Goal: Transaction & Acquisition: Purchase product/service

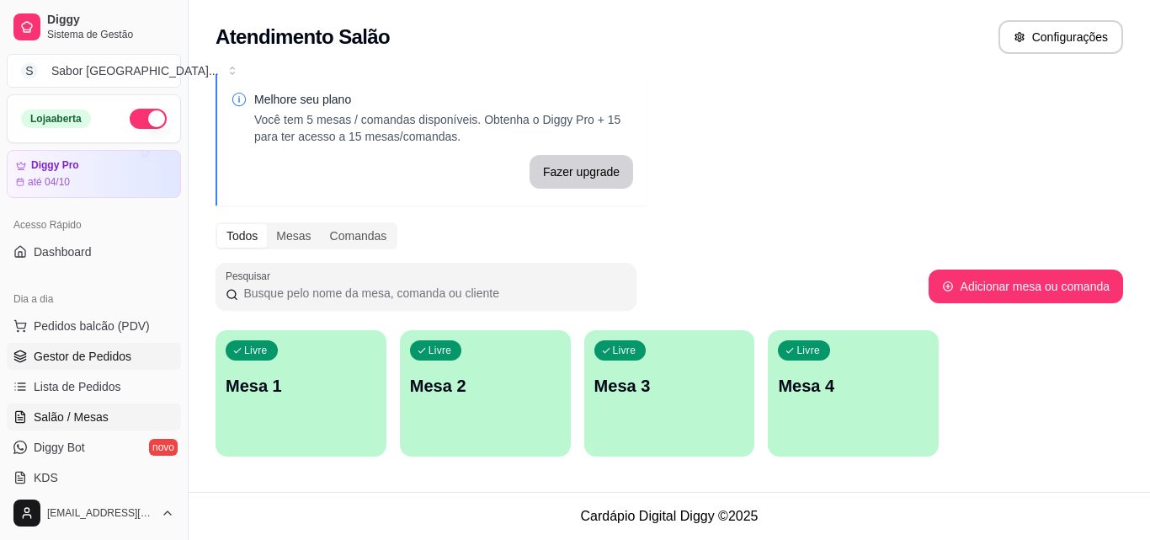
click at [114, 357] on span "Gestor de Pedidos" at bounding box center [83, 356] width 98 height 17
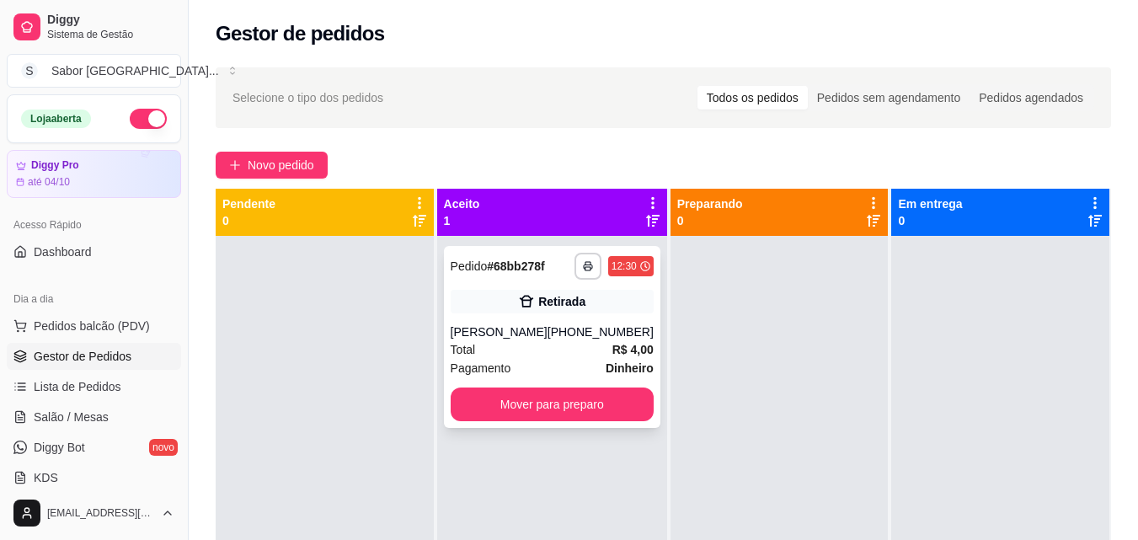
click at [611, 272] on div "12:30" at bounding box center [623, 265] width 25 height 13
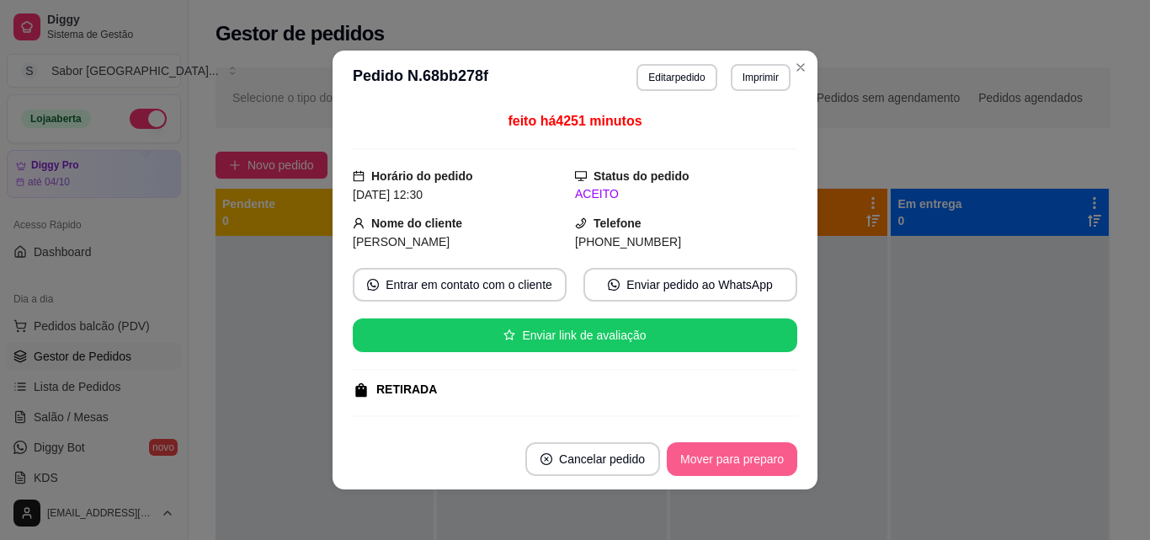
click at [723, 454] on button "Mover para preparo" at bounding box center [732, 459] width 131 height 34
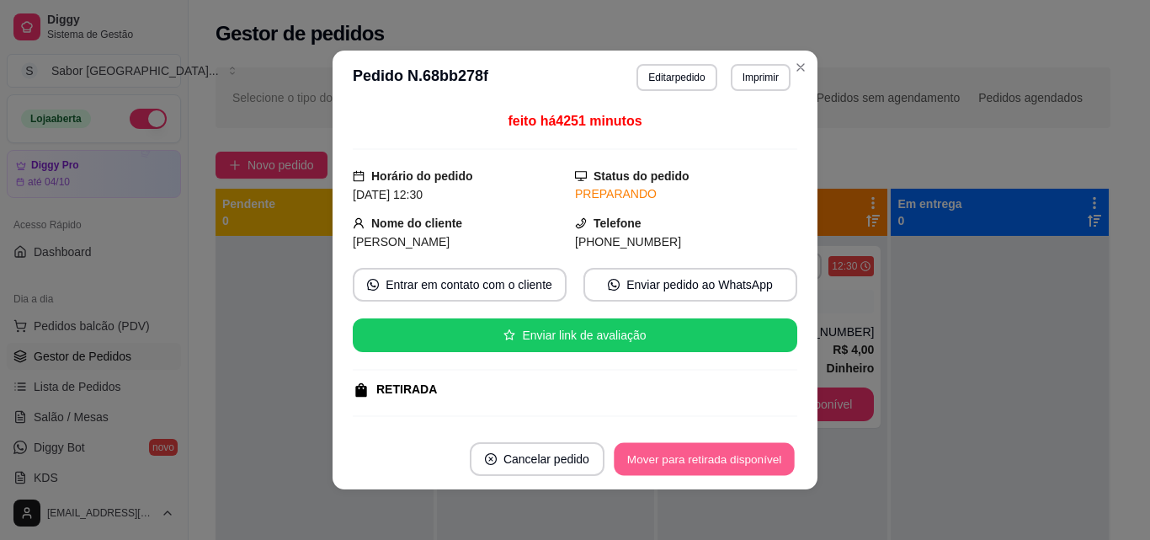
click at [761, 461] on button "Mover para retirada disponível" at bounding box center [704, 459] width 180 height 33
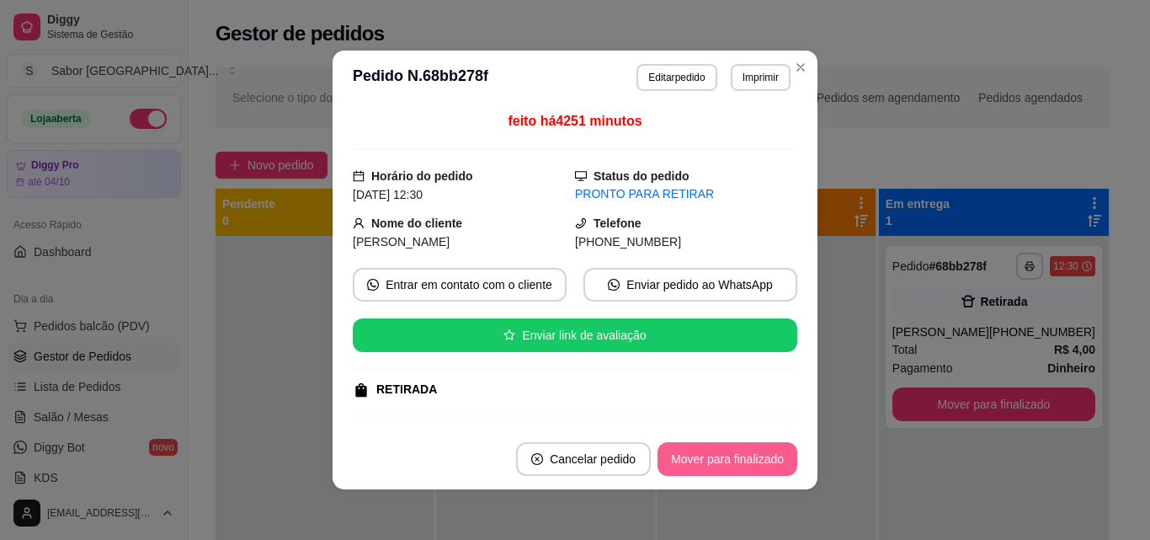
click at [761, 461] on button "Mover para finalizado" at bounding box center [728, 459] width 140 height 34
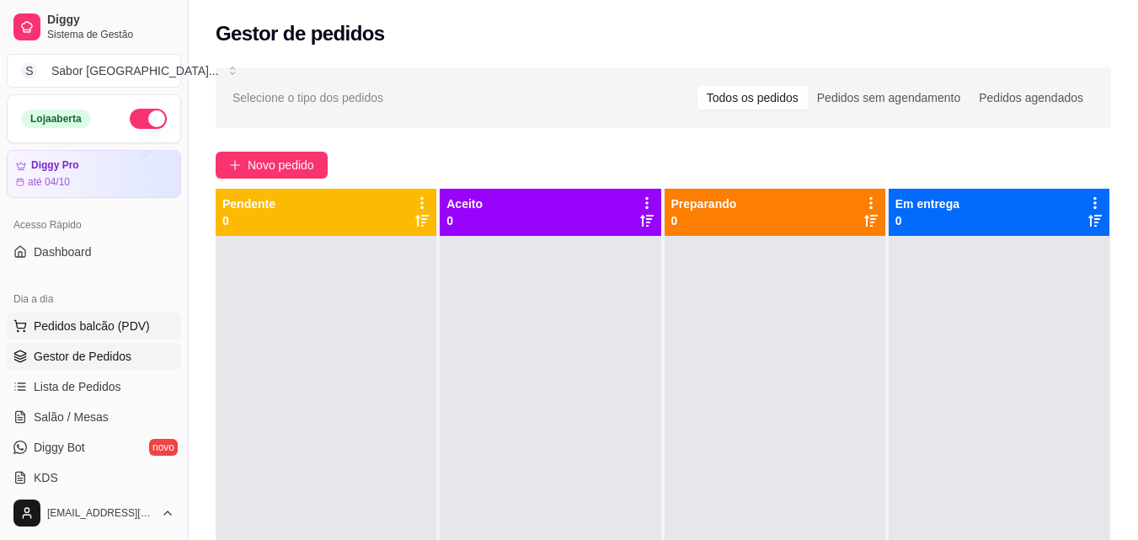
click at [96, 329] on span "Pedidos balcão (PDV)" at bounding box center [92, 325] width 116 height 17
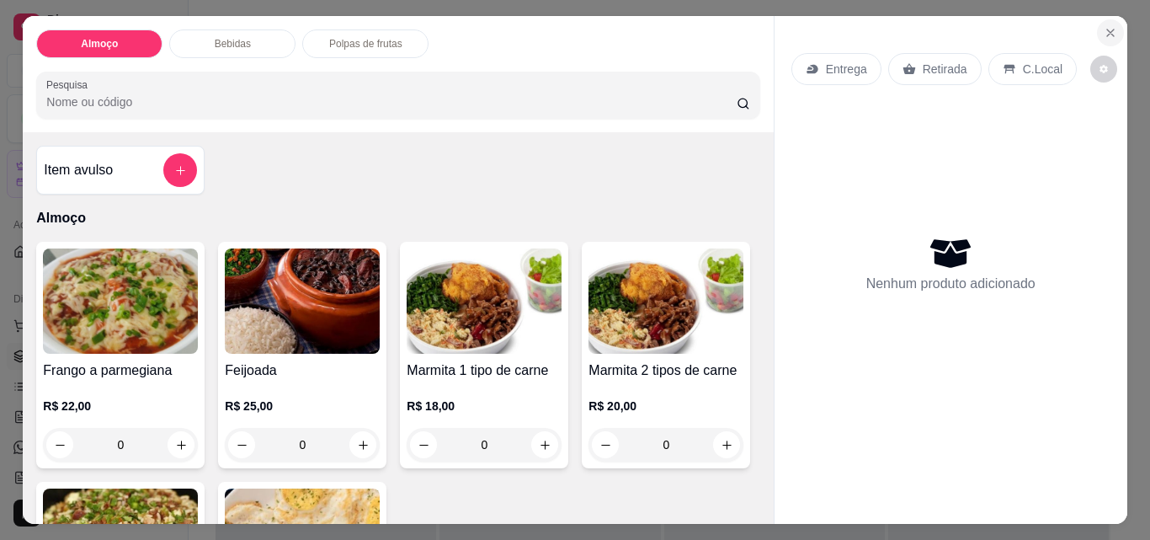
click at [1107, 29] on icon "Close" at bounding box center [1110, 32] width 7 height 7
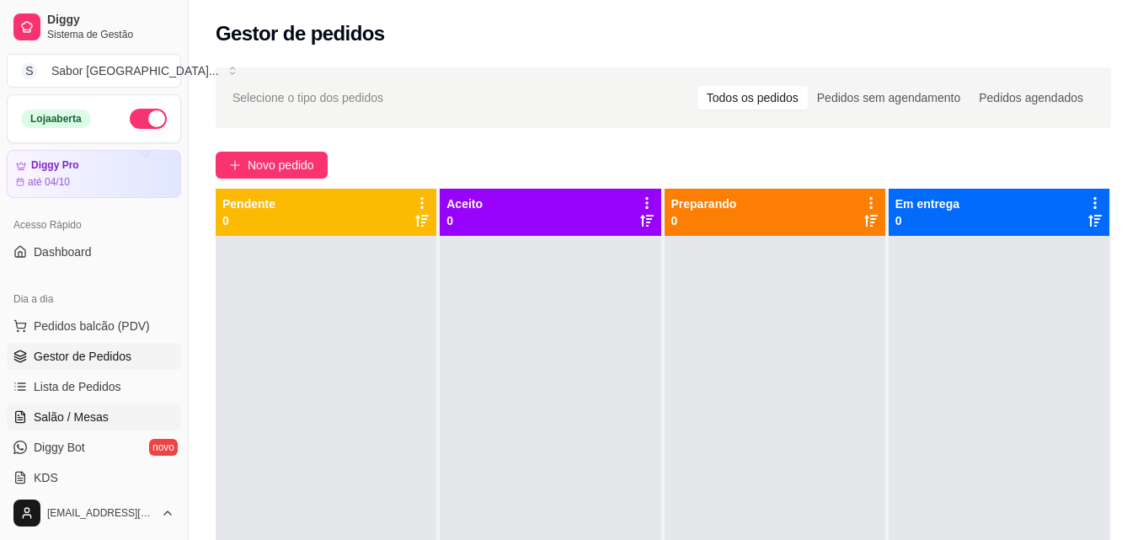
click at [90, 417] on span "Salão / Mesas" at bounding box center [71, 416] width 75 height 17
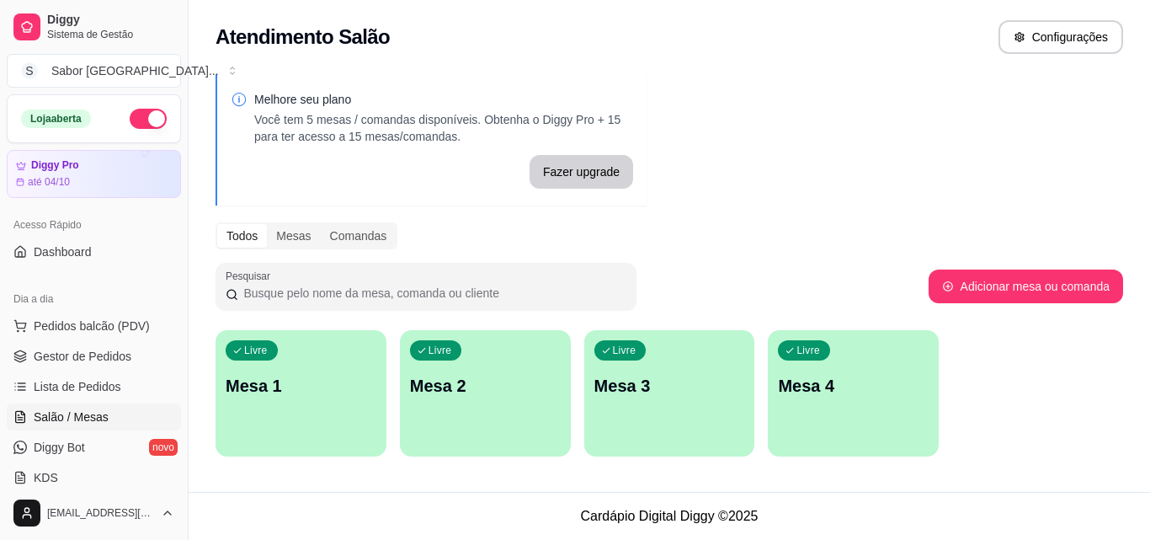
click at [280, 371] on div "Livre Mesa 1" at bounding box center [301, 383] width 171 height 106
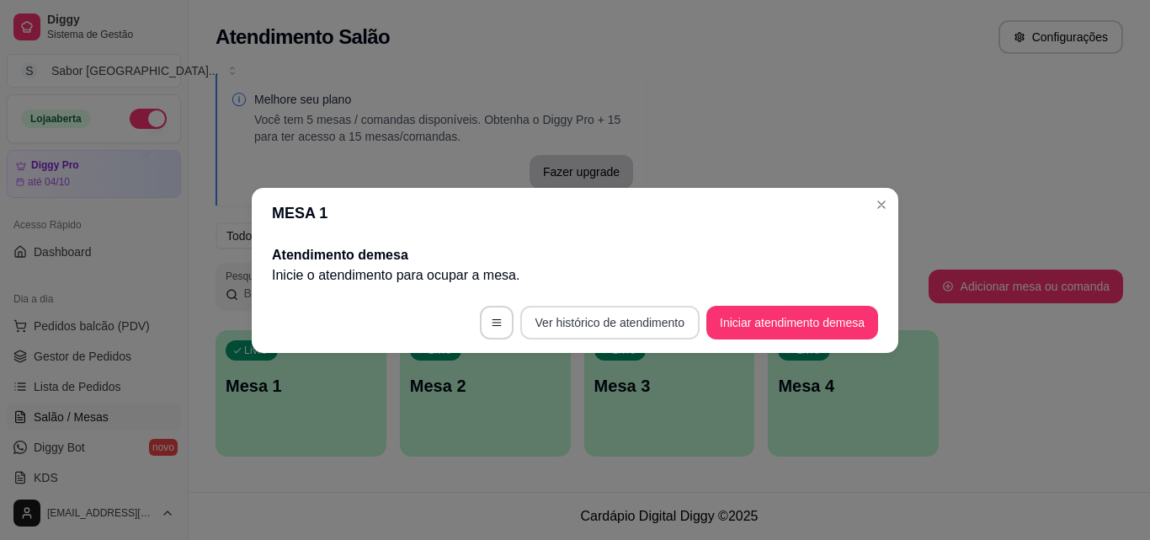
click at [627, 320] on button "Ver histórico de atendimento" at bounding box center [609, 323] width 179 height 34
click at [743, 313] on button "Iniciar atendimento de mesa" at bounding box center [792, 322] width 167 height 33
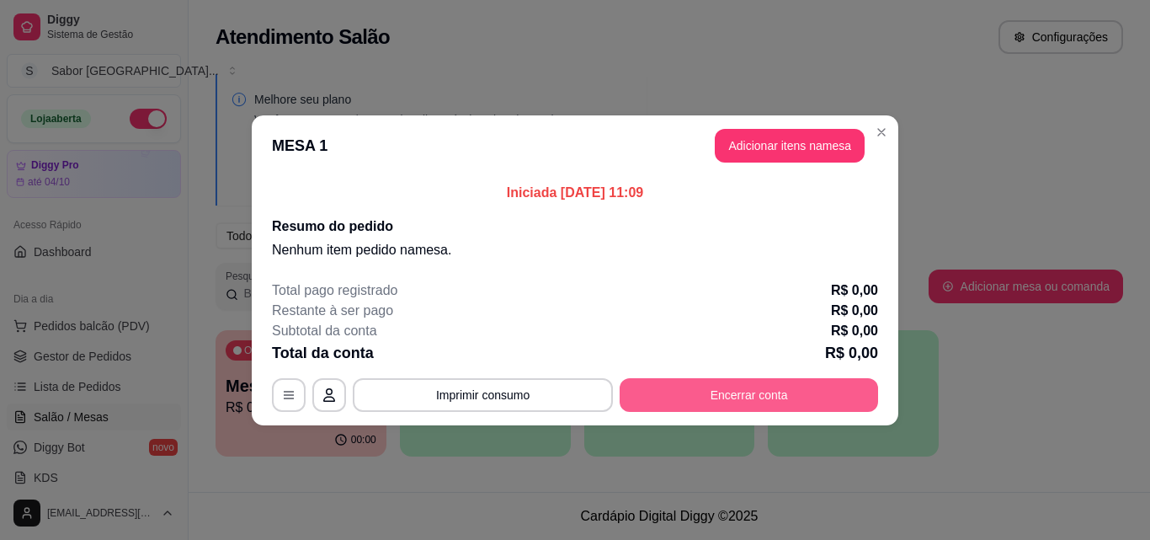
click at [728, 394] on button "Encerrar conta" at bounding box center [749, 395] width 259 height 34
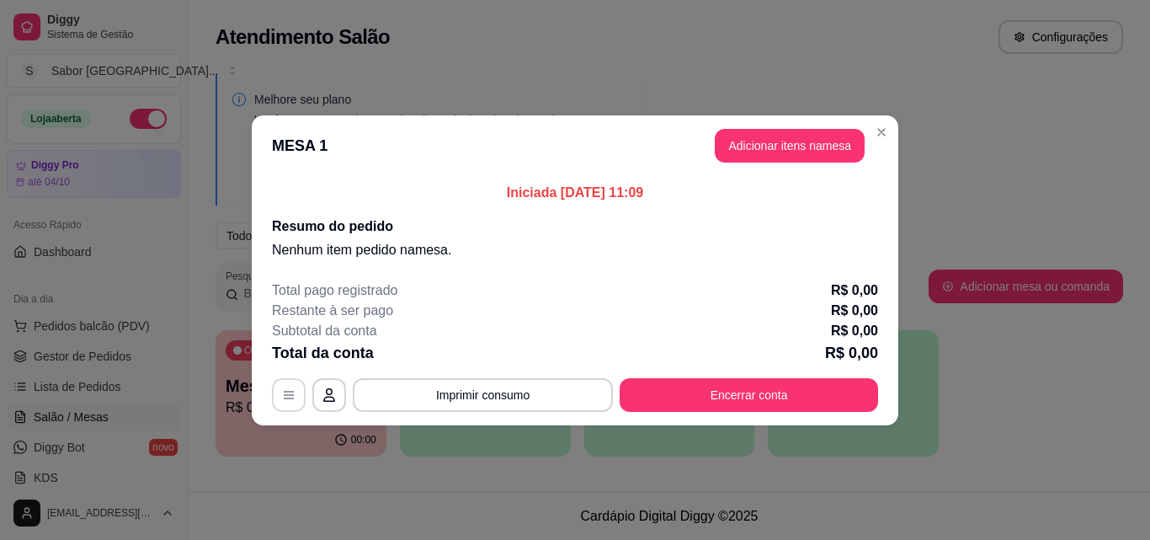
click at [295, 397] on icon "button" at bounding box center [288, 394] width 13 height 13
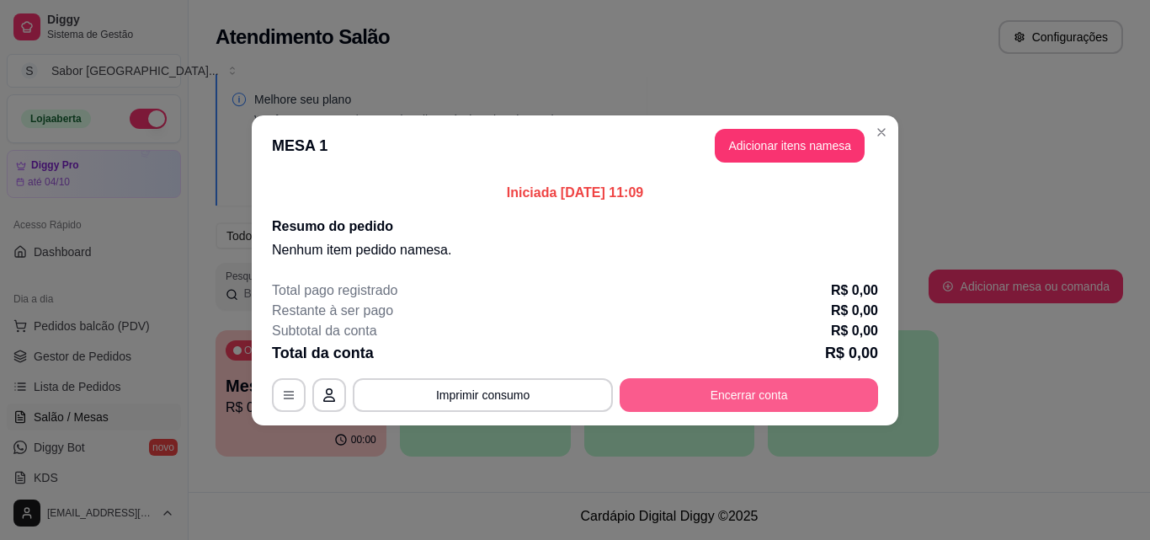
click at [766, 387] on button "Encerrar conta" at bounding box center [749, 395] width 259 height 34
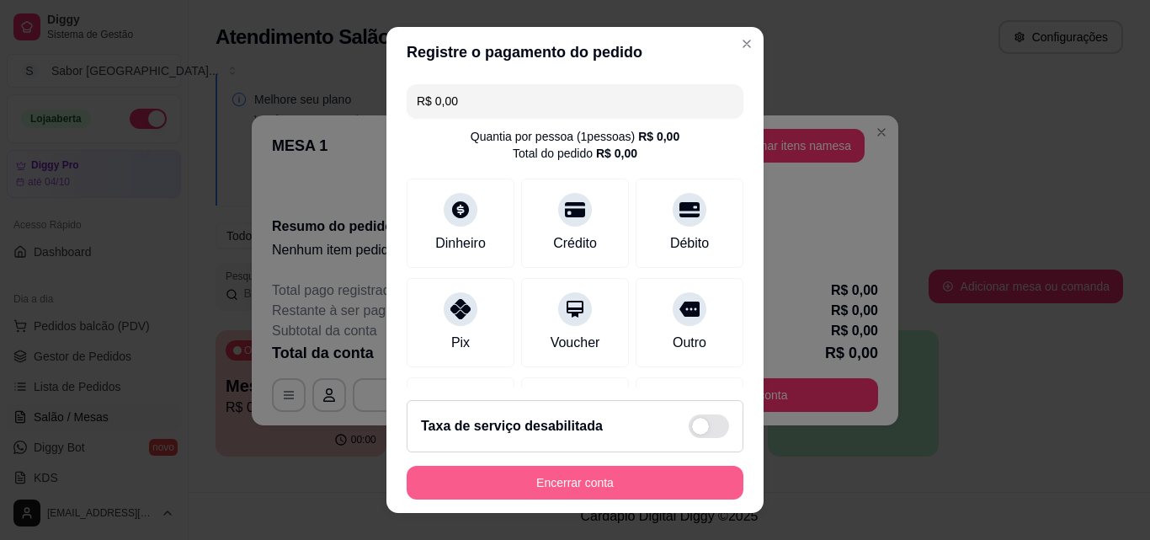
click at [661, 480] on button "Encerrar conta" at bounding box center [575, 483] width 337 height 34
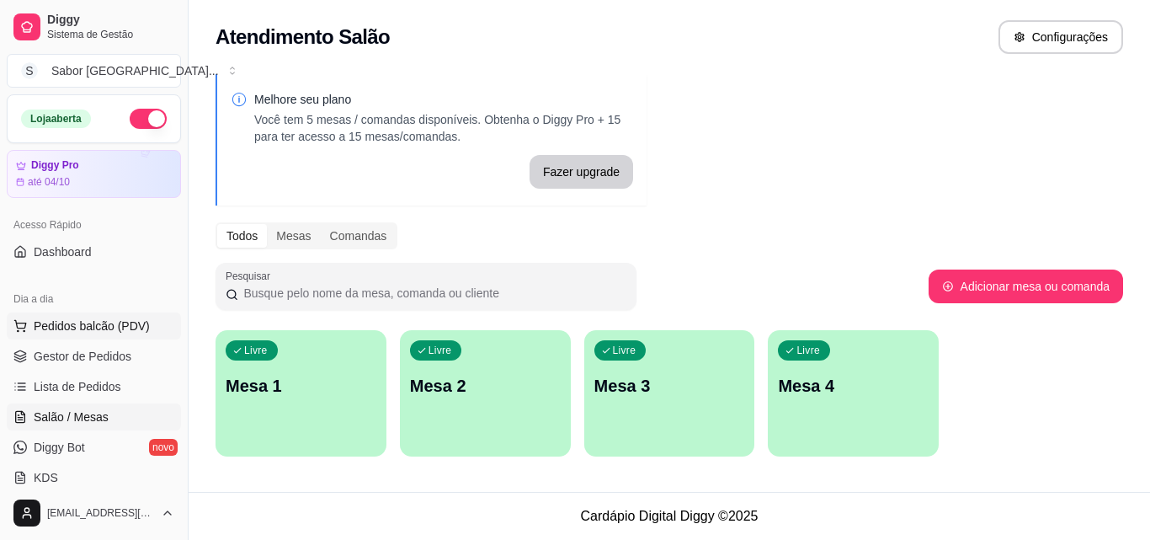
click at [123, 324] on span "Pedidos balcão (PDV)" at bounding box center [92, 325] width 116 height 17
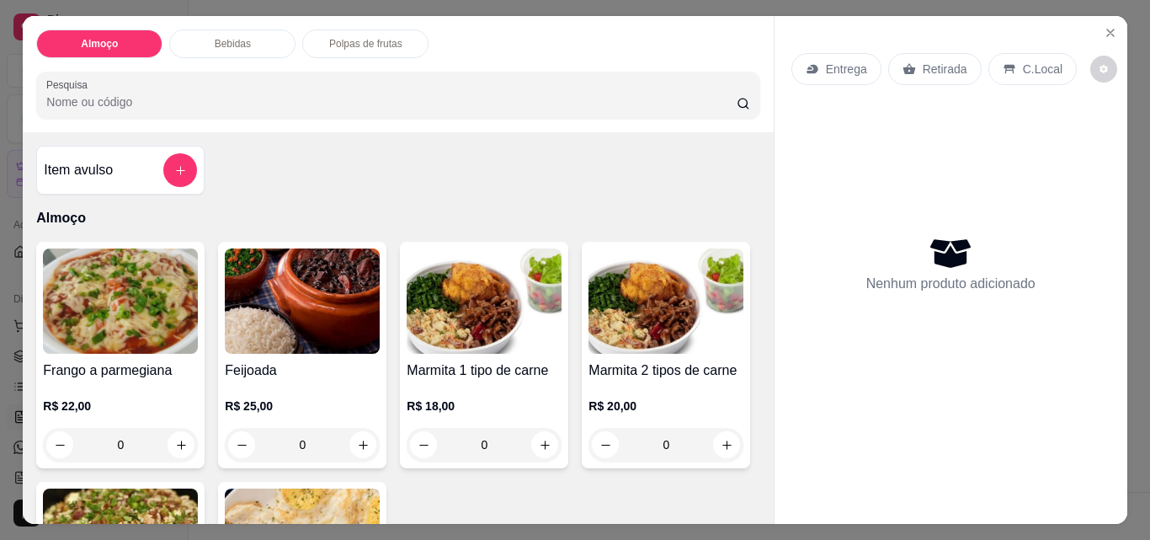
click at [357, 428] on div "0" at bounding box center [302, 445] width 155 height 34
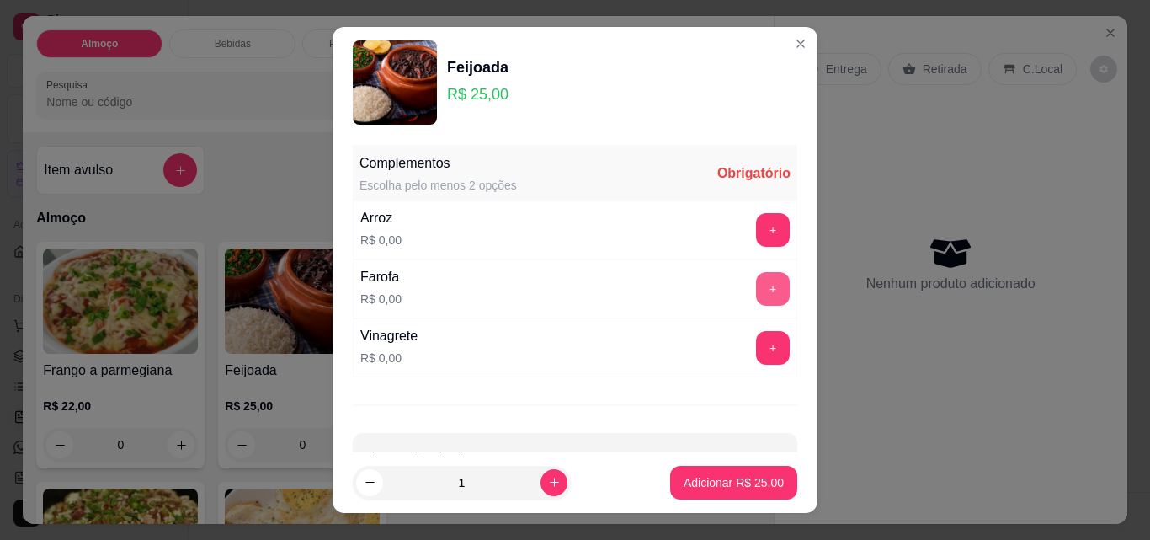
click at [756, 291] on button "+" at bounding box center [773, 289] width 34 height 34
click at [757, 342] on button "+" at bounding box center [773, 348] width 33 height 33
click at [757, 220] on button "+" at bounding box center [773, 230] width 33 height 33
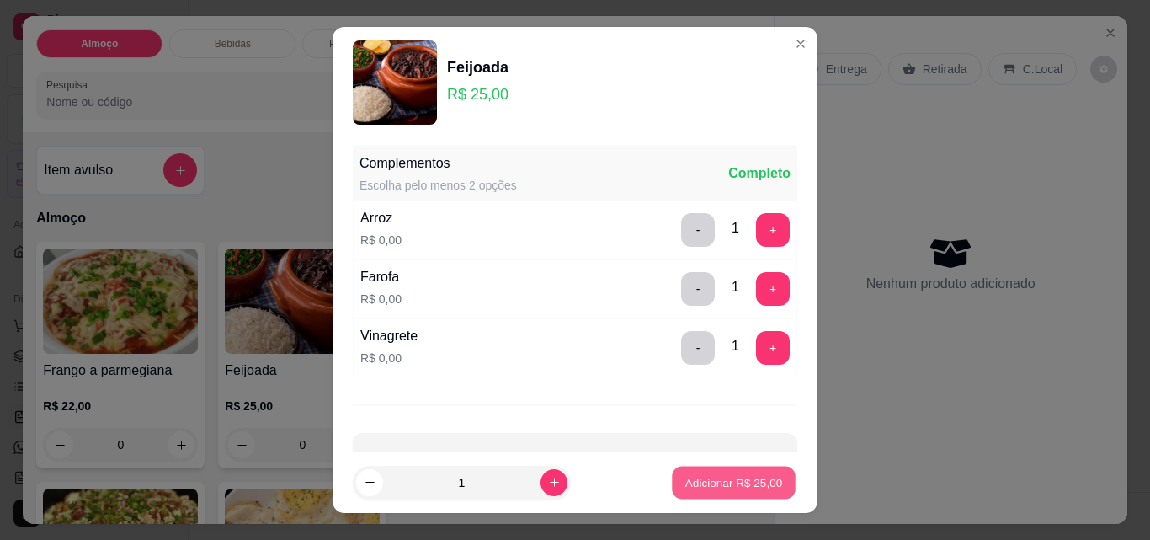
click at [737, 474] on p "Adicionar R$ 25,00" at bounding box center [735, 482] width 98 height 16
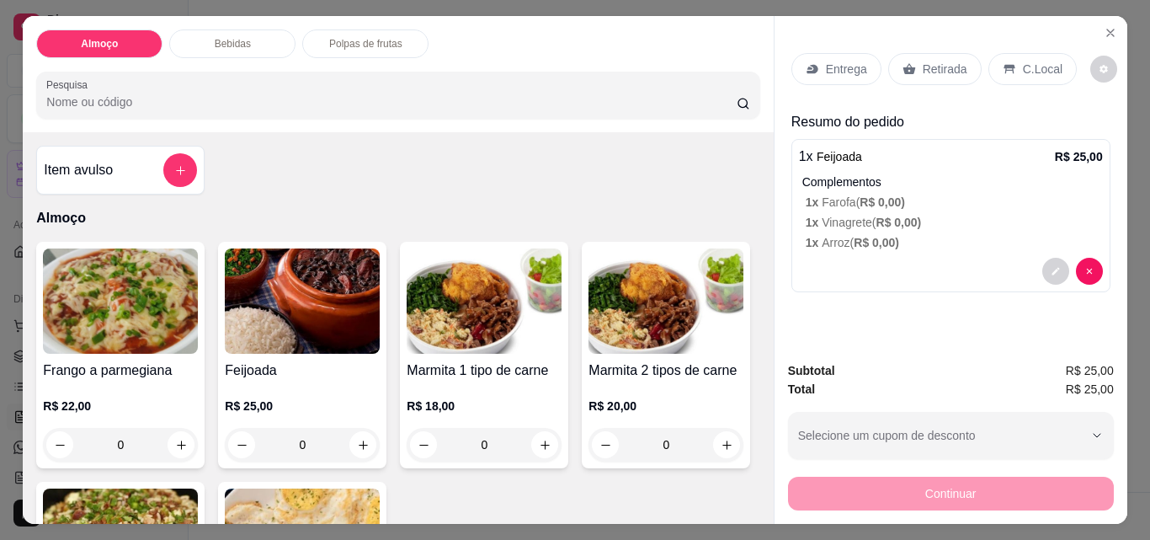
click at [840, 72] on div "Entrega" at bounding box center [837, 69] width 90 height 32
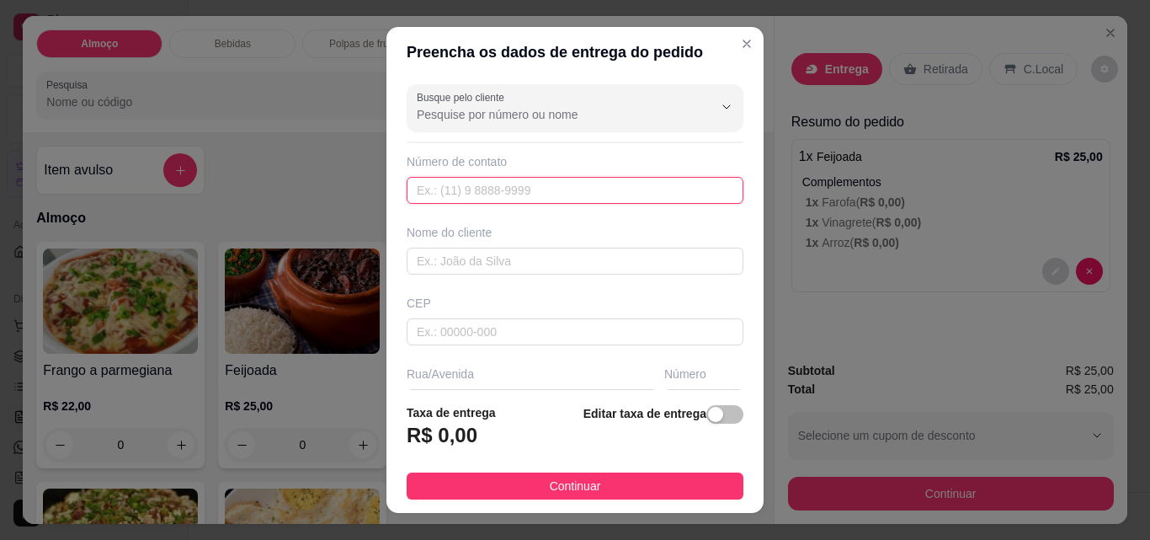
click at [484, 198] on input "text" at bounding box center [575, 190] width 337 height 27
type input "[PHONE_NUMBER]"
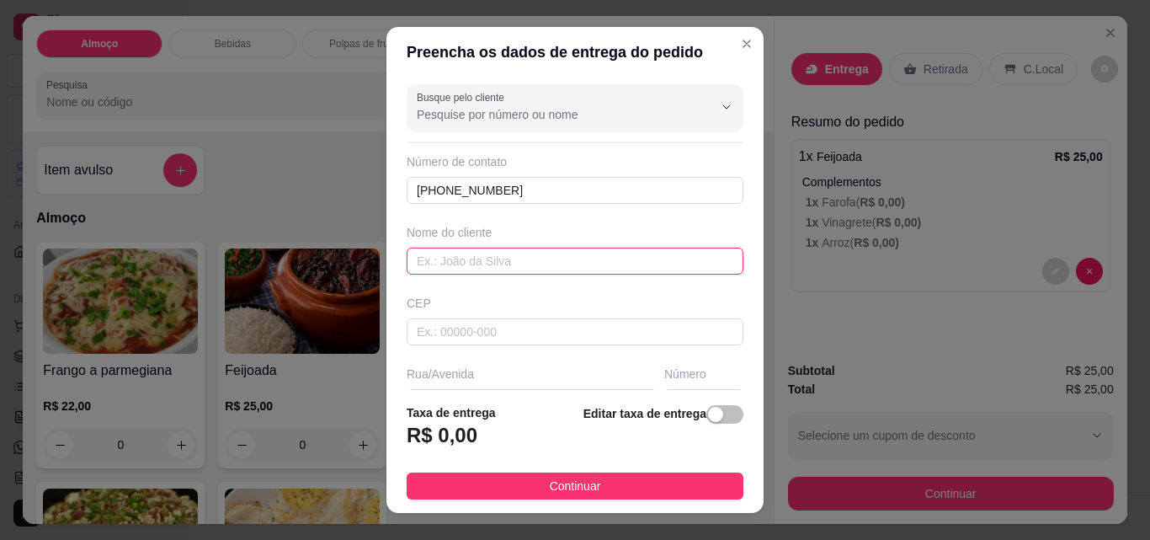
click at [503, 264] on input "text" at bounding box center [575, 261] width 337 height 27
type input "Vandira"
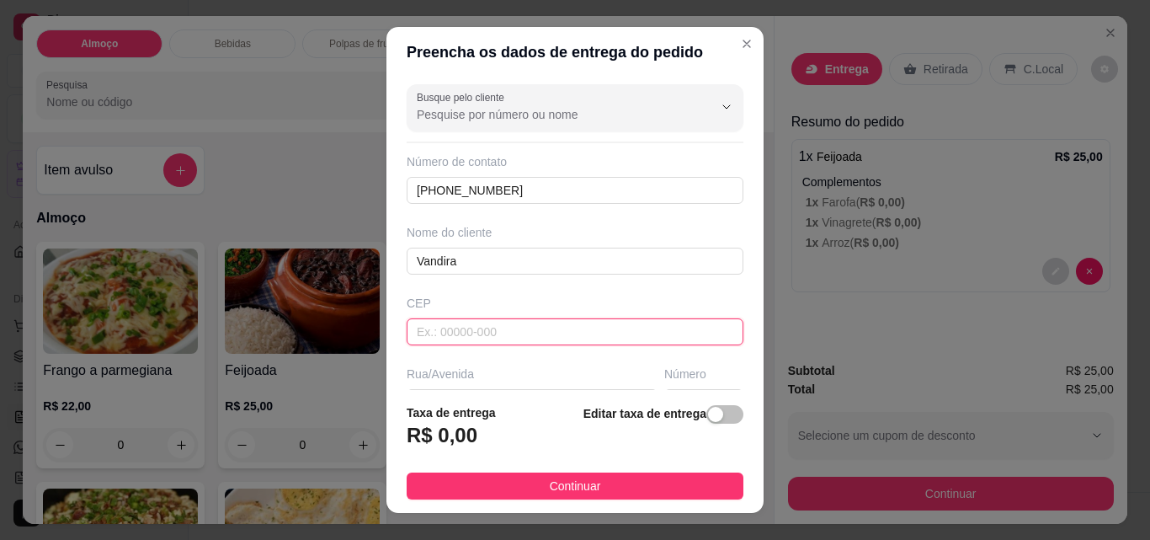
click at [558, 329] on input "text" at bounding box center [575, 331] width 337 height 27
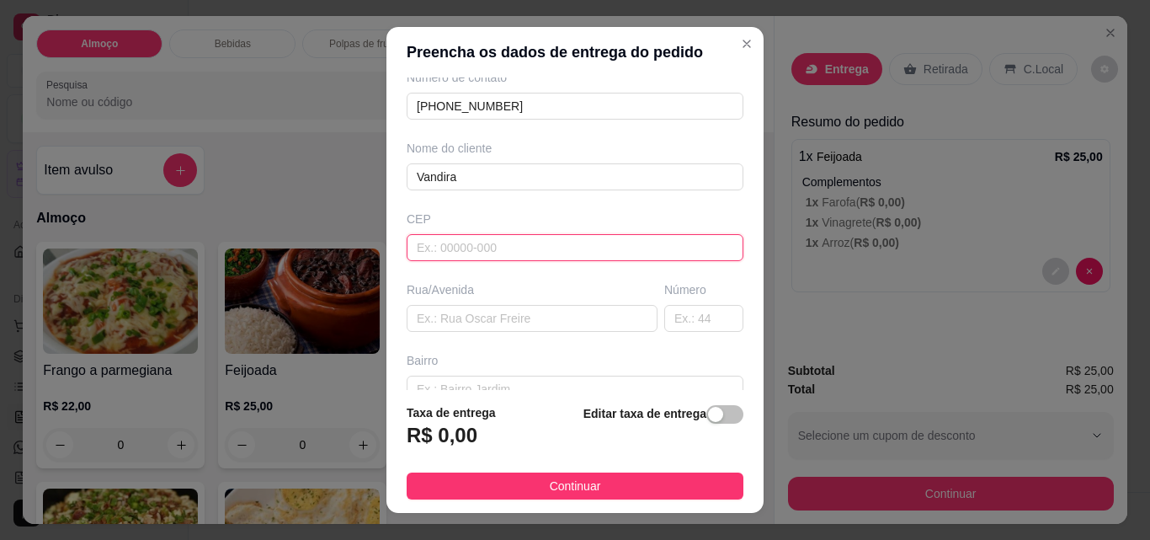
scroll to position [168, 0]
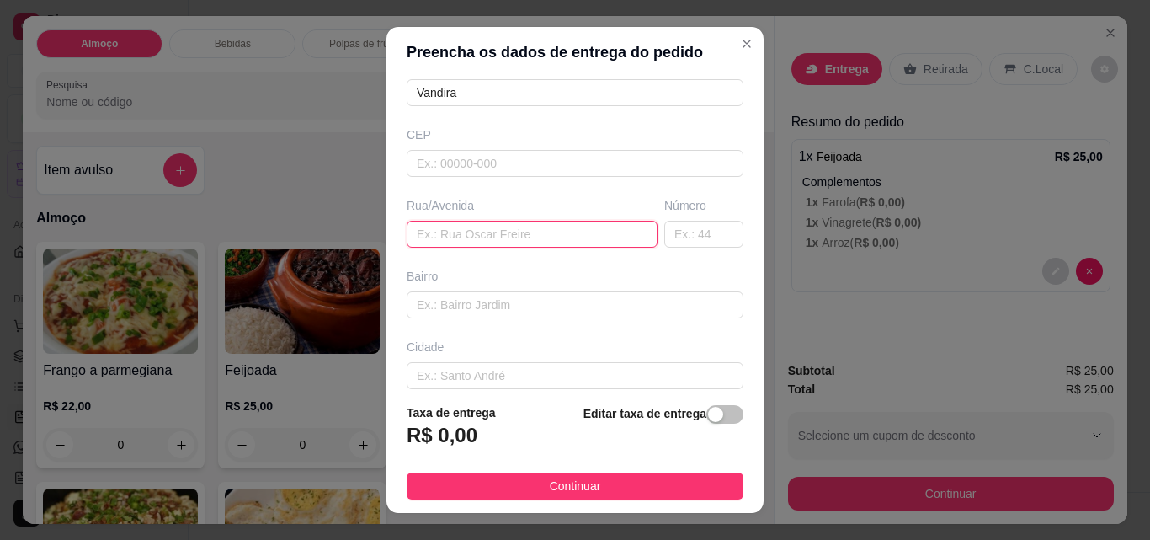
click at [563, 237] on input "text" at bounding box center [532, 234] width 251 height 27
type input "rua princesa [PERSON_NAME]"
click at [675, 237] on input "text" at bounding box center [703, 234] width 79 height 27
type input "97"
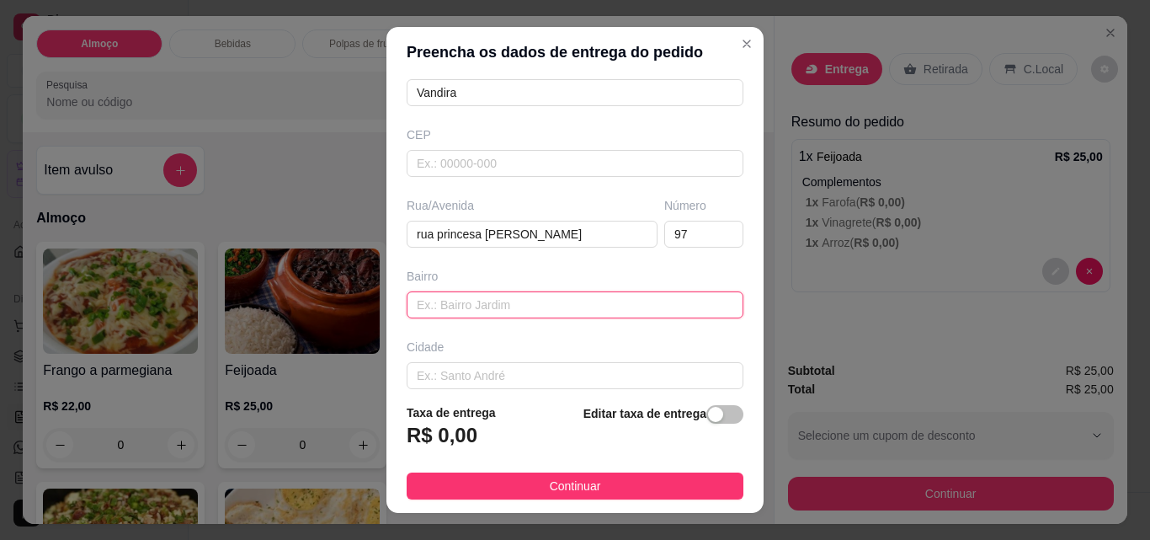
click at [541, 308] on input "text" at bounding box center [575, 304] width 337 height 27
type input "v"
type input "I"
type input "V"
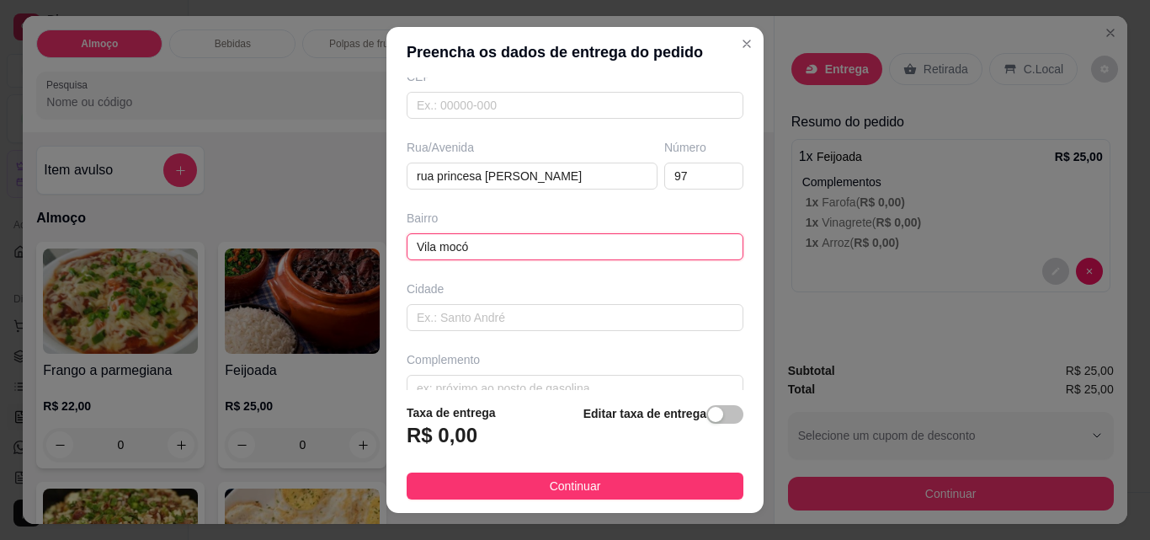
scroll to position [253, 0]
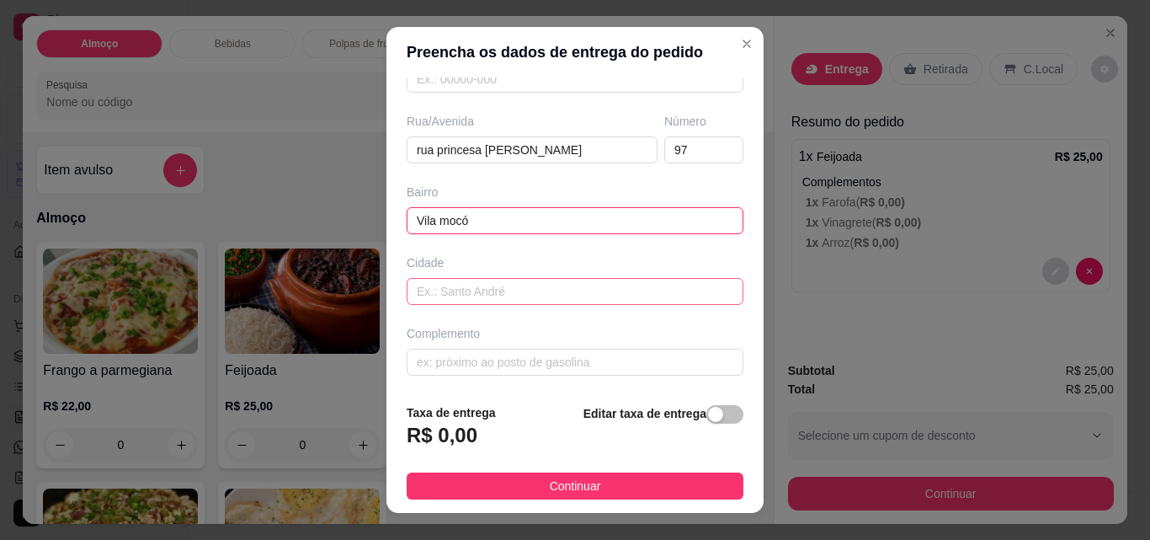
type input "Vila mocó"
click at [506, 292] on input "text" at bounding box center [575, 291] width 337 height 27
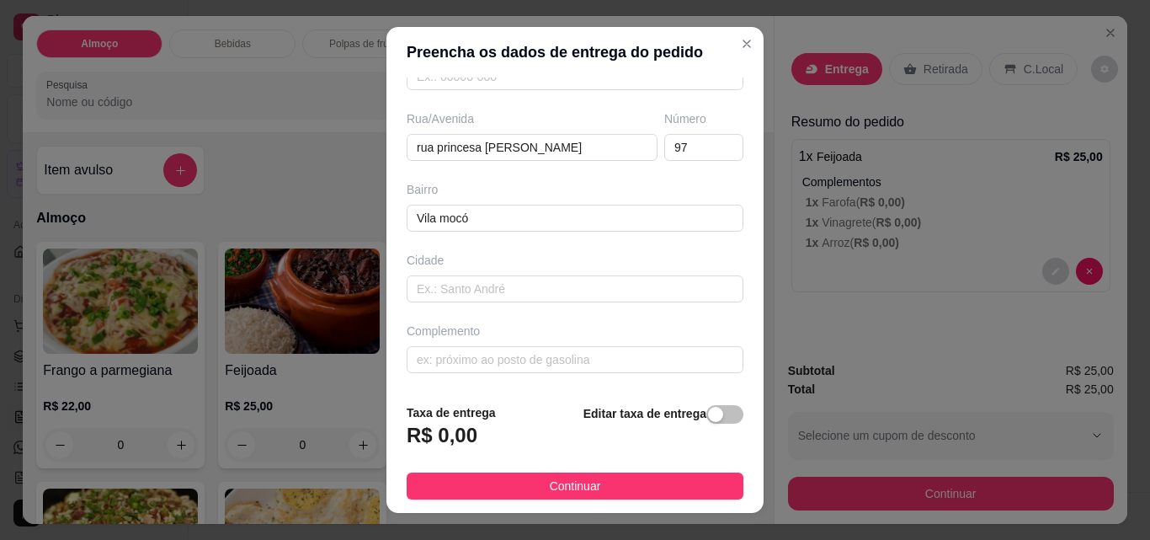
click at [449, 424] on div "Taxa de entrega R$ 0,00" at bounding box center [451, 431] width 89 height 56
click at [463, 432] on h3 "R$ 0,00" at bounding box center [442, 435] width 71 height 27
drag, startPoint x: 451, startPoint y: 441, endPoint x: 659, endPoint y: 434, distance: 208.2
click at [483, 440] on div "R$ 0,00" at bounding box center [451, 440] width 89 height 37
click at [708, 414] on div "button" at bounding box center [715, 414] width 15 height 15
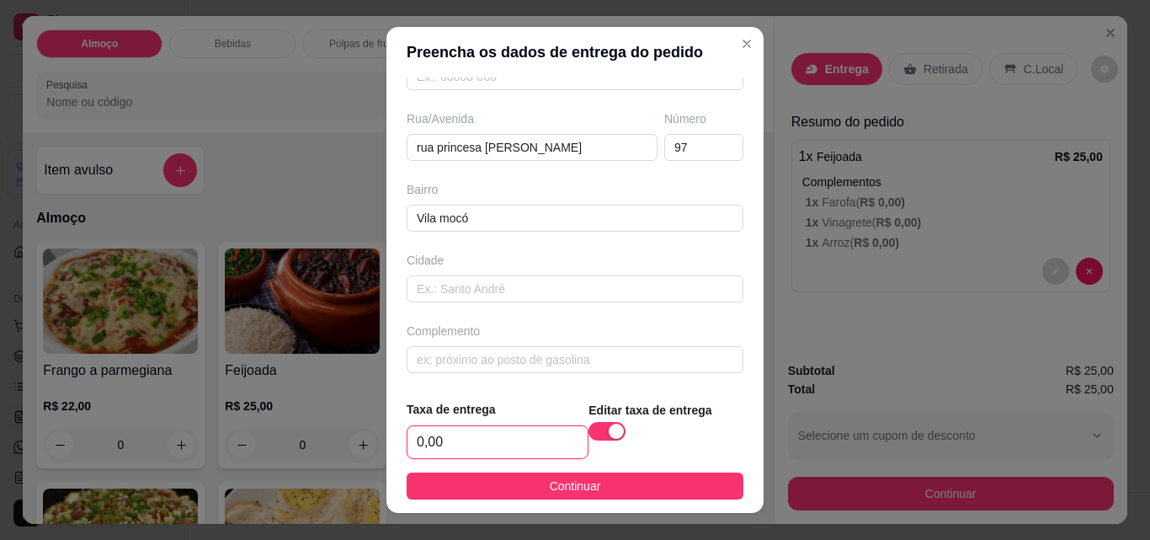
click at [476, 436] on input "0,00" at bounding box center [498, 442] width 180 height 32
drag, startPoint x: 457, startPoint y: 439, endPoint x: 401, endPoint y: 440, distance: 56.4
click at [408, 440] on input "0,00" at bounding box center [498, 442] width 180 height 32
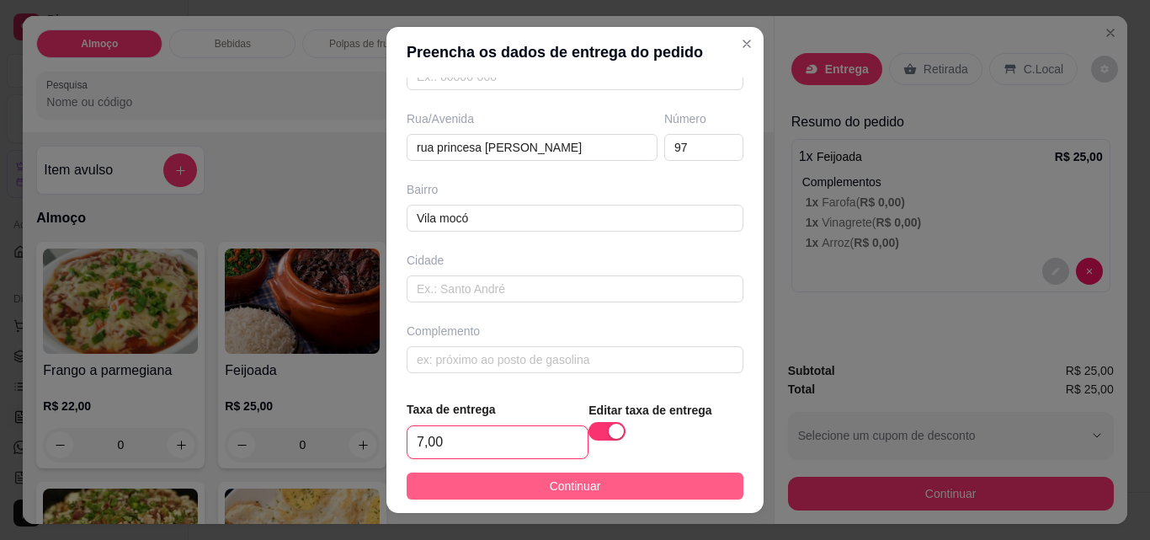
type input "7,00"
click at [531, 485] on button "Continuar" at bounding box center [575, 485] width 337 height 27
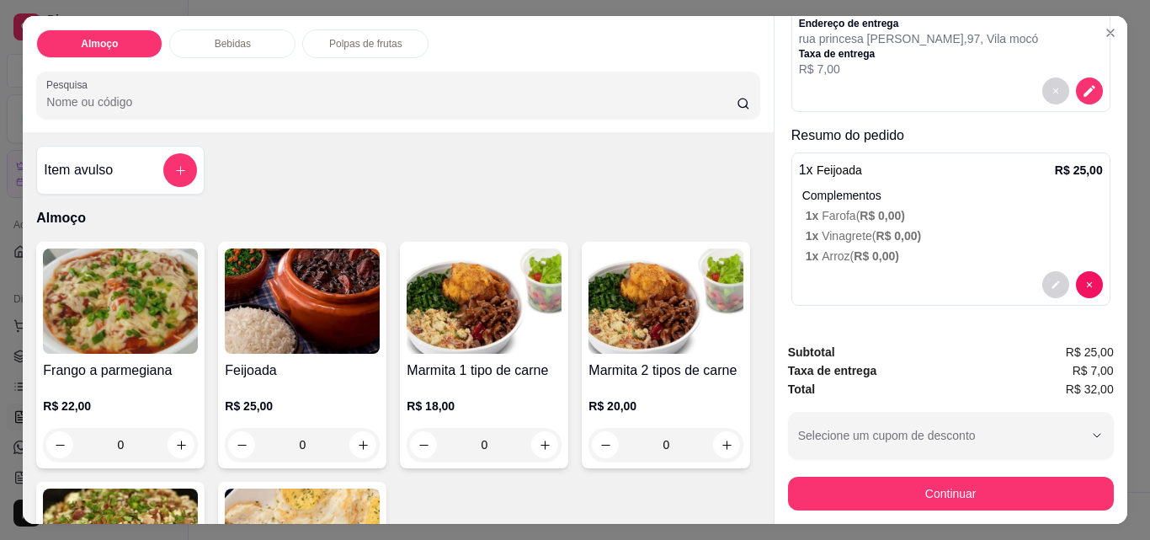
scroll to position [44, 0]
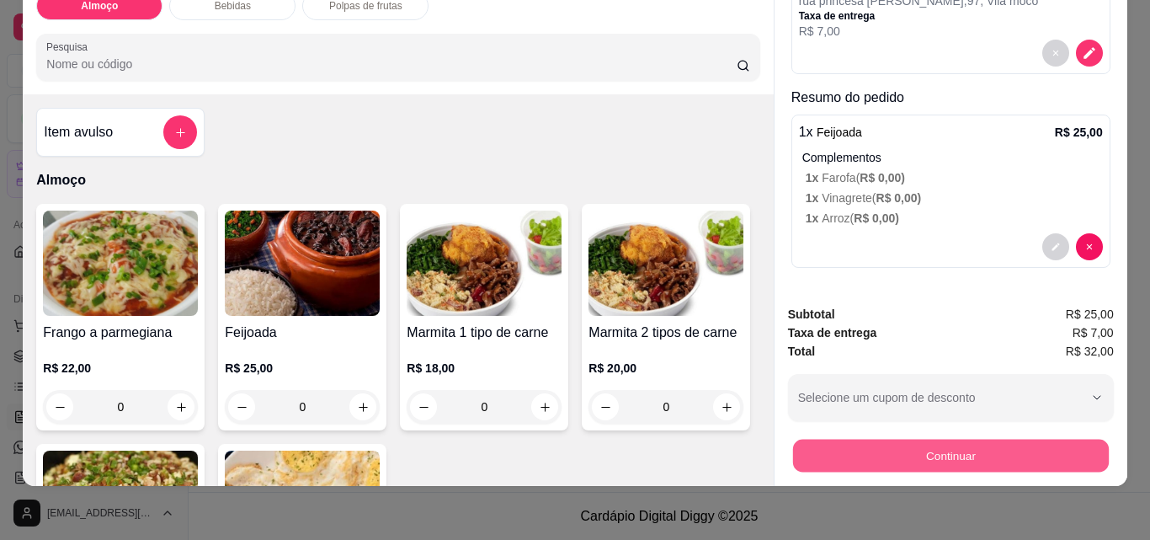
click at [955, 439] on button "Continuar" at bounding box center [950, 455] width 316 height 33
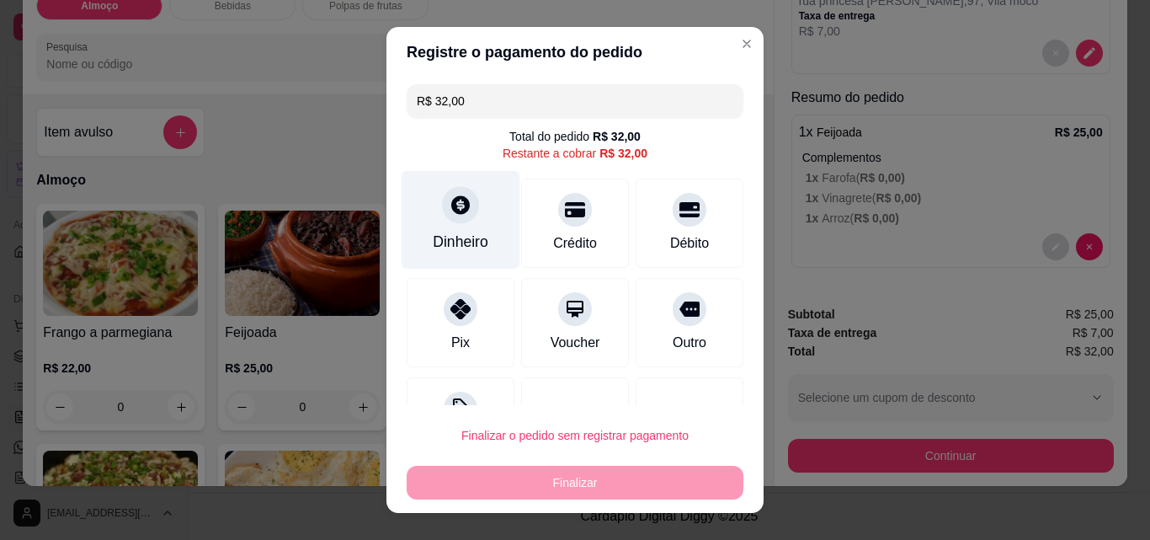
click at [458, 228] on div "Dinheiro" at bounding box center [461, 220] width 119 height 99
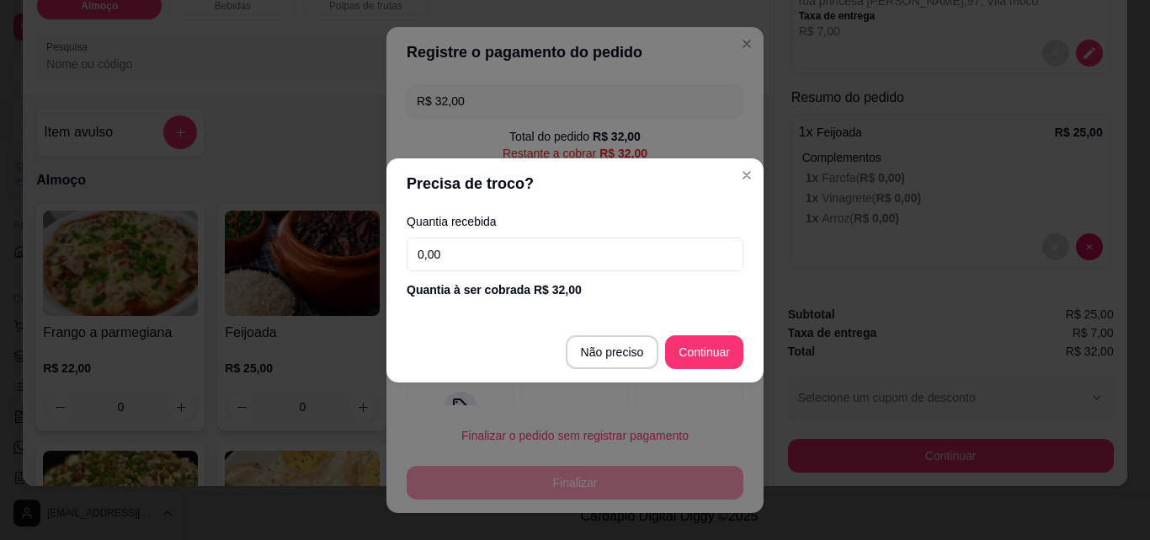
drag, startPoint x: 418, startPoint y: 256, endPoint x: 454, endPoint y: 262, distance: 36.7
click at [454, 262] on input "0,00" at bounding box center [575, 254] width 337 height 34
type input "32,00"
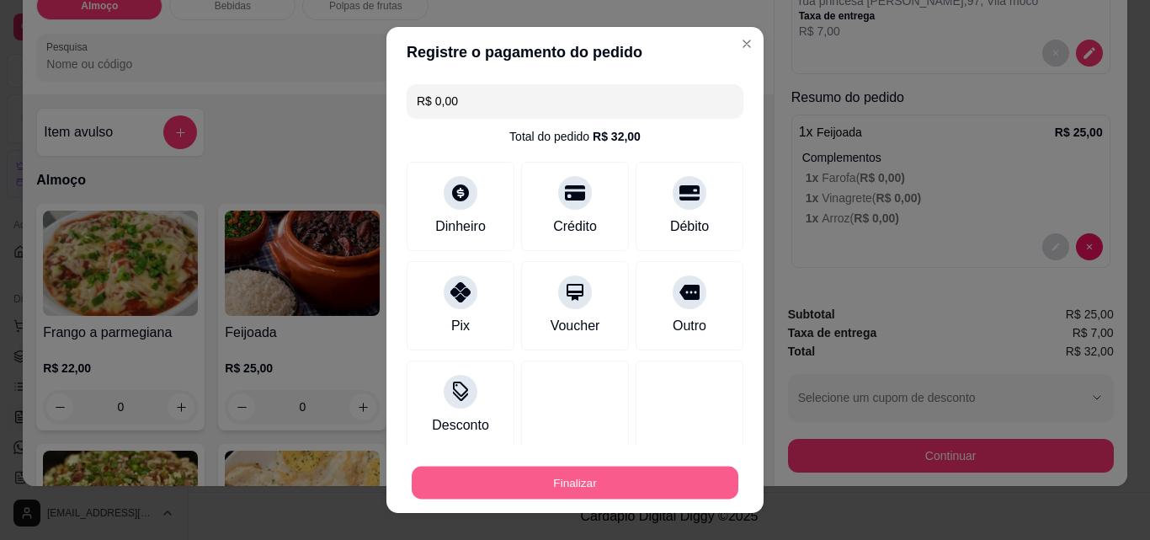
click at [602, 472] on button "Finalizar" at bounding box center [575, 483] width 327 height 33
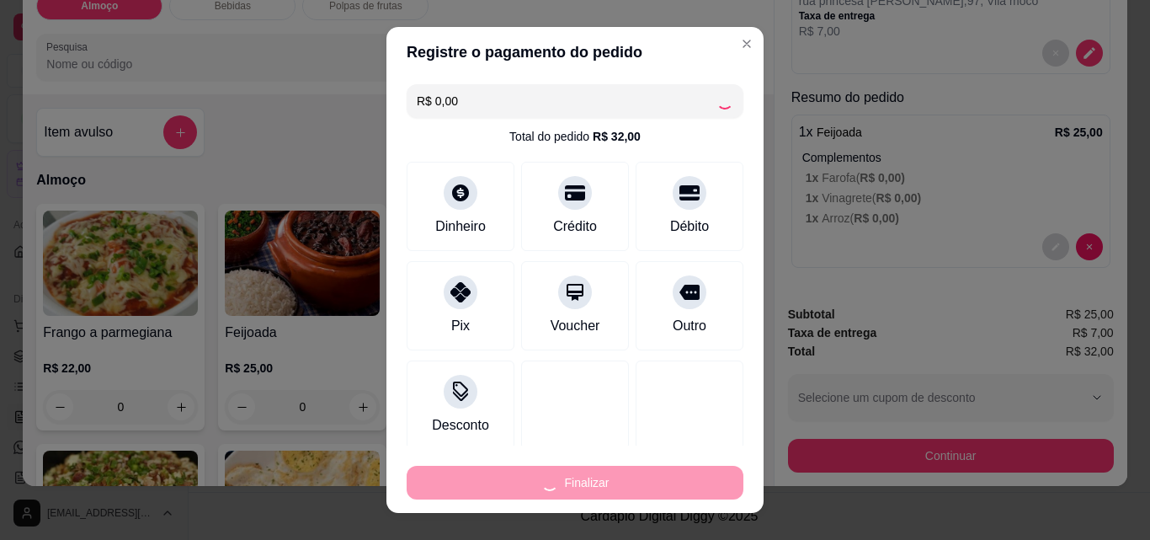
type input "-R$ 32,00"
